Goal: Task Accomplishment & Management: Manage account settings

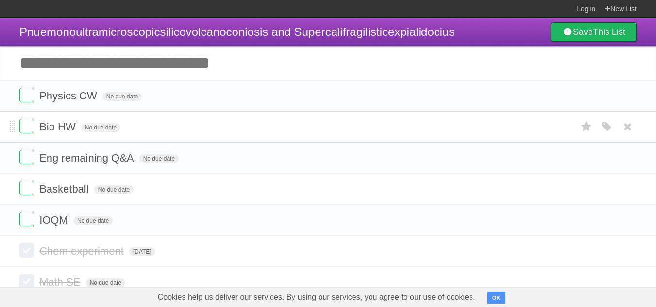
click at [68, 132] on span "Bio HW" at bounding box center [58, 127] width 39 height 12
click at [72, 125] on input "******" at bounding box center [55, 127] width 33 height 13
type input "******"
